Goal: Find specific page/section

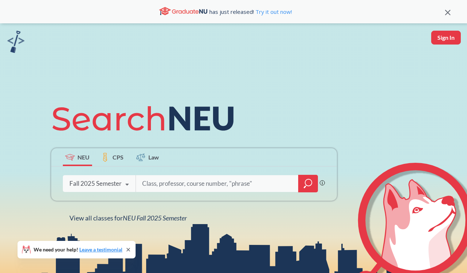
click at [154, 184] on input "search" at bounding box center [217, 183] width 152 height 15
type input "CS2001"
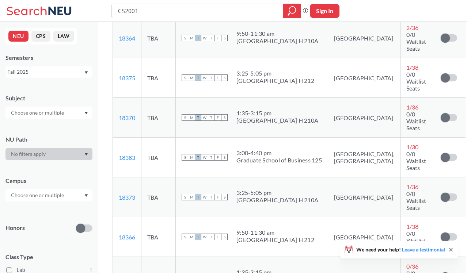
scroll to position [445, 0]
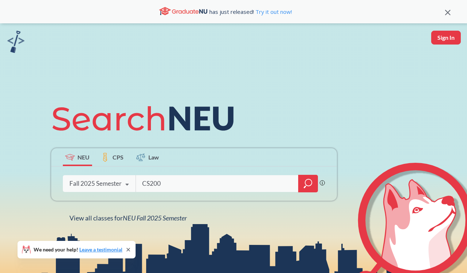
type input "CS2001"
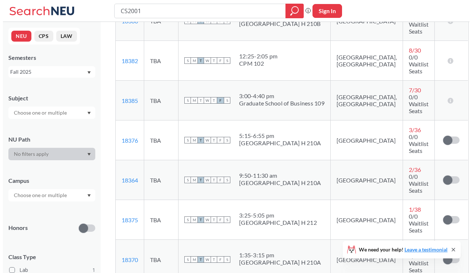
scroll to position [305, 0]
